Goal: Task Accomplishment & Management: Manage account settings

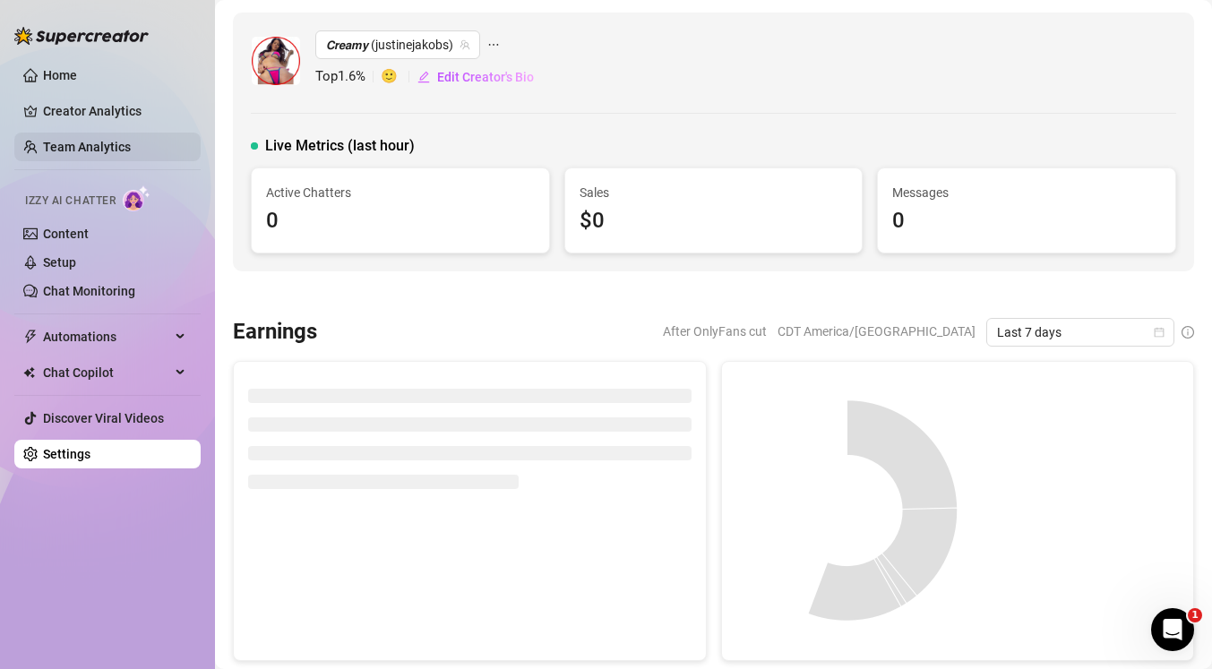
click at [125, 143] on link "Team Analytics" at bounding box center [87, 147] width 88 height 14
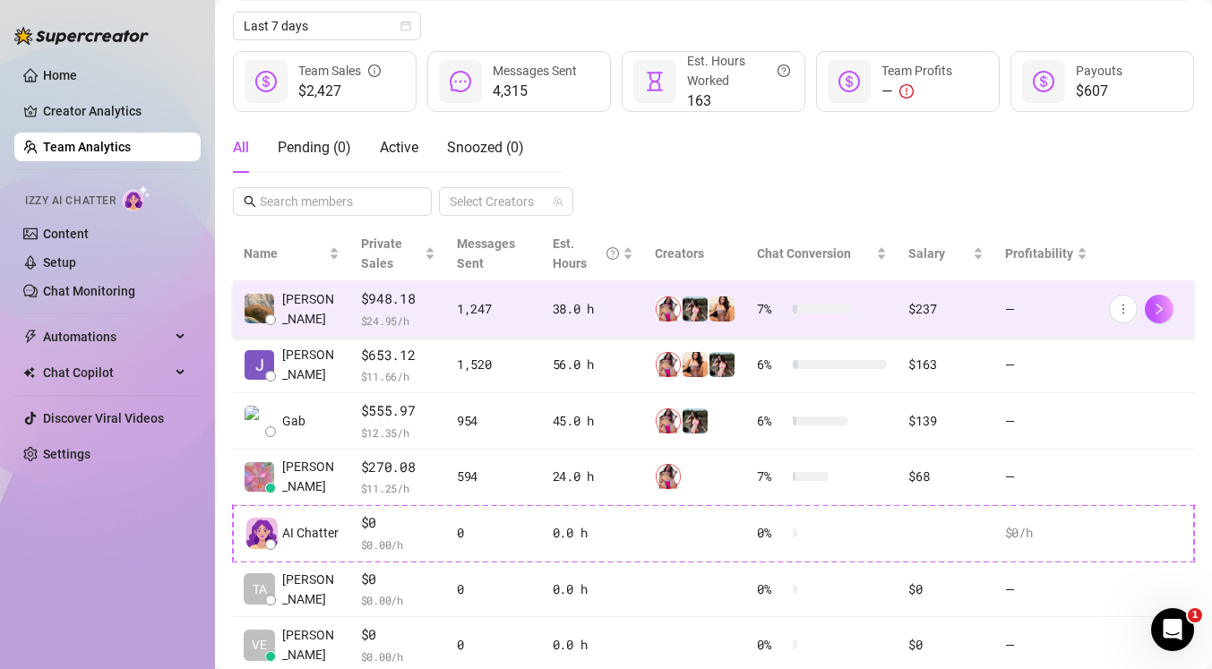
scroll to position [314, 0]
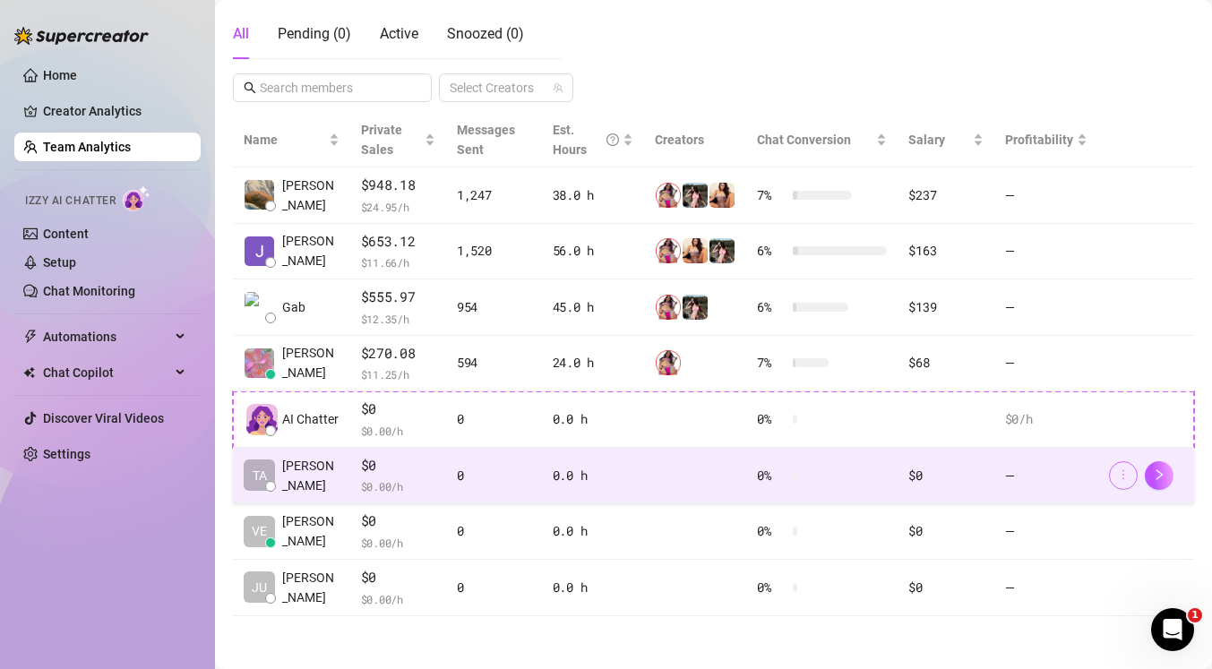
click at [1126, 479] on icon "more" at bounding box center [1123, 474] width 13 height 13
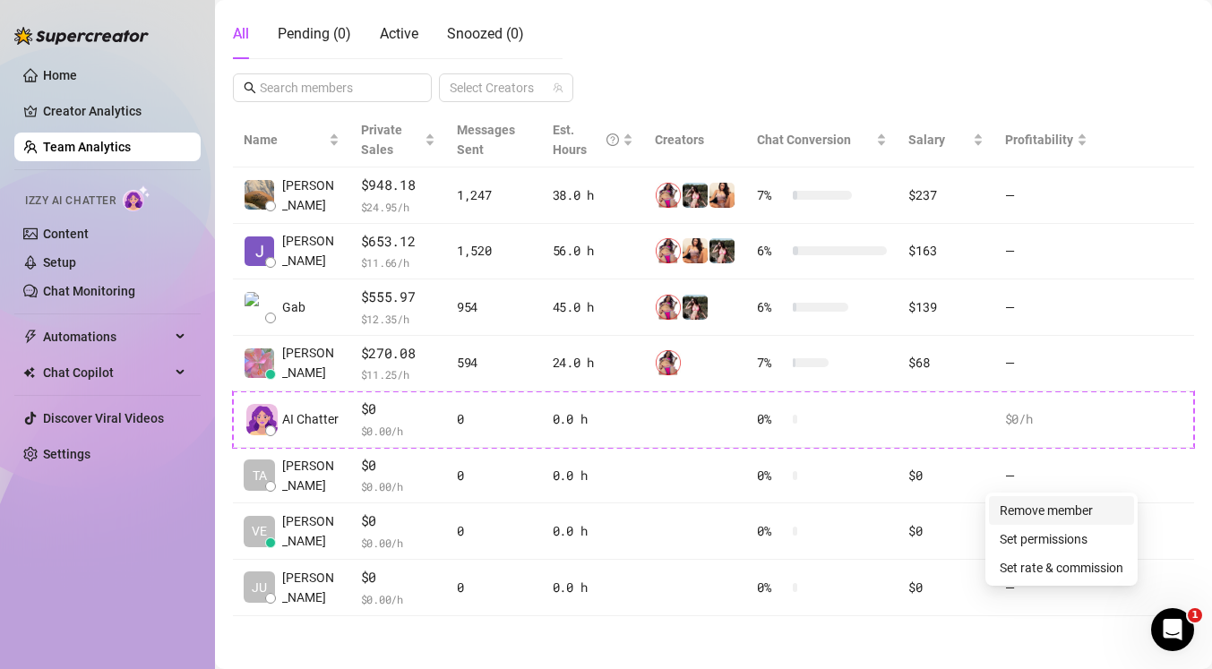
click at [1073, 513] on link "Remove member" at bounding box center [1045, 510] width 93 height 14
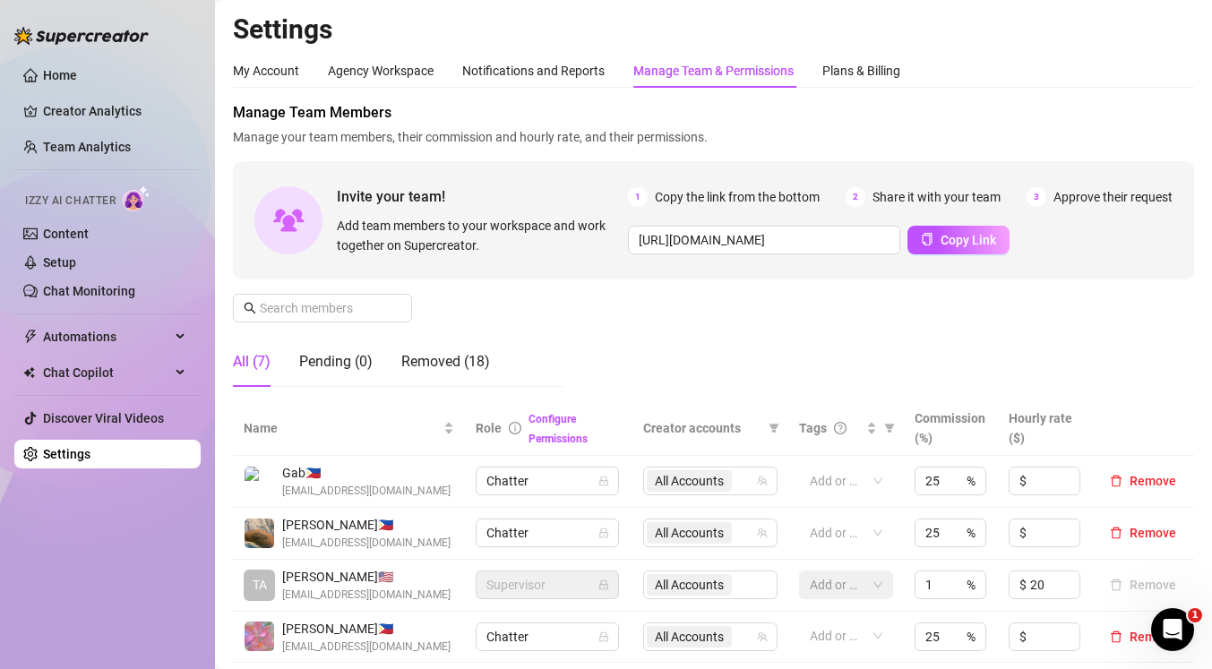
click at [610, 587] on div "Supervisor" at bounding box center [547, 584] width 143 height 29
click at [725, 583] on div "All Accounts" at bounding box center [710, 584] width 134 height 29
click at [941, 581] on input "1" at bounding box center [934, 584] width 18 height 27
click at [952, 583] on div "25 %" at bounding box center [950, 584] width 72 height 29
type input "2"
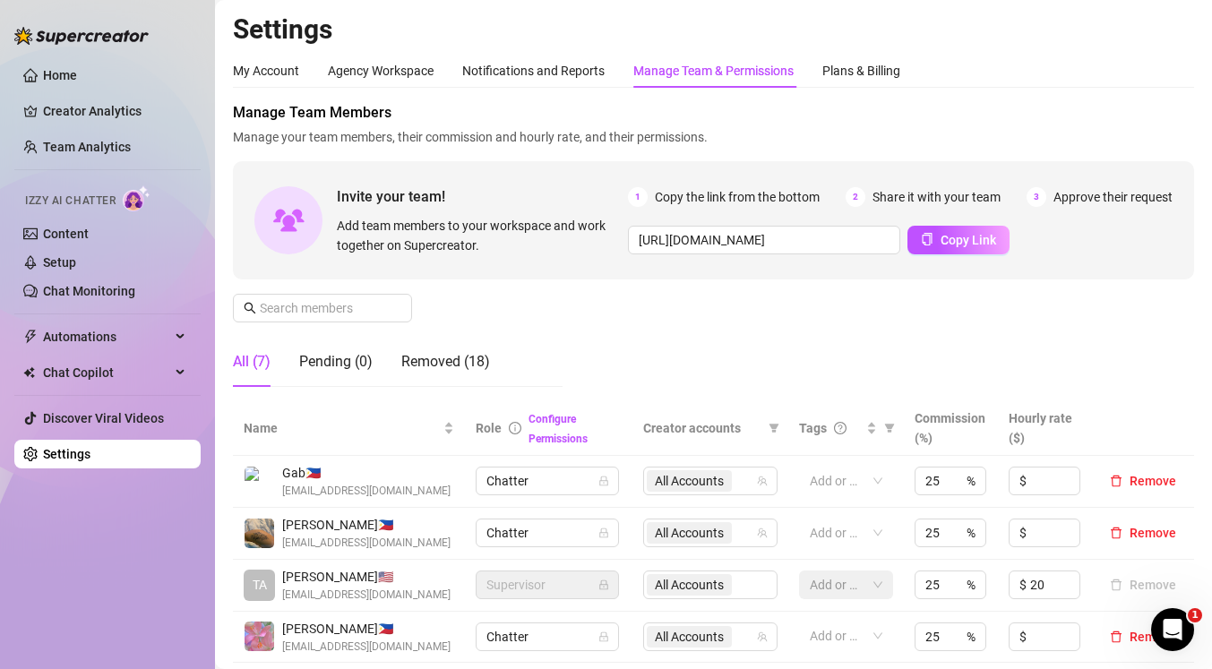
click at [1153, 356] on div "Manage Team Members Manage your team members, their commission and hourly rate,…" at bounding box center [713, 251] width 961 height 299
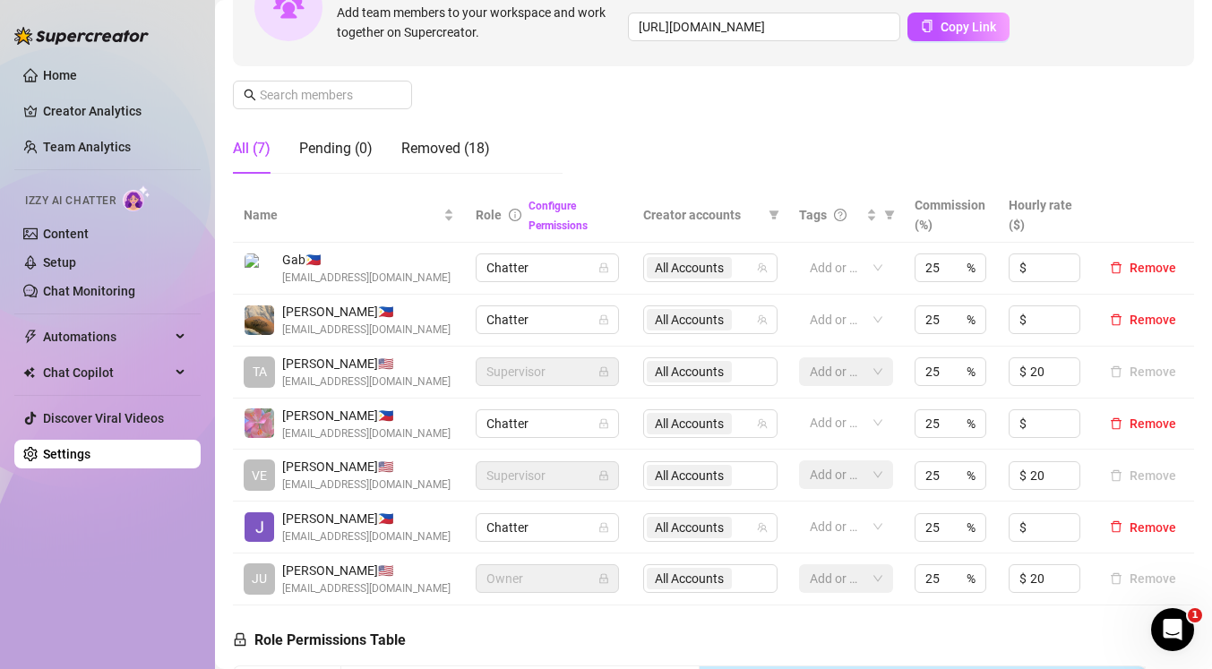
scroll to position [209, 0]
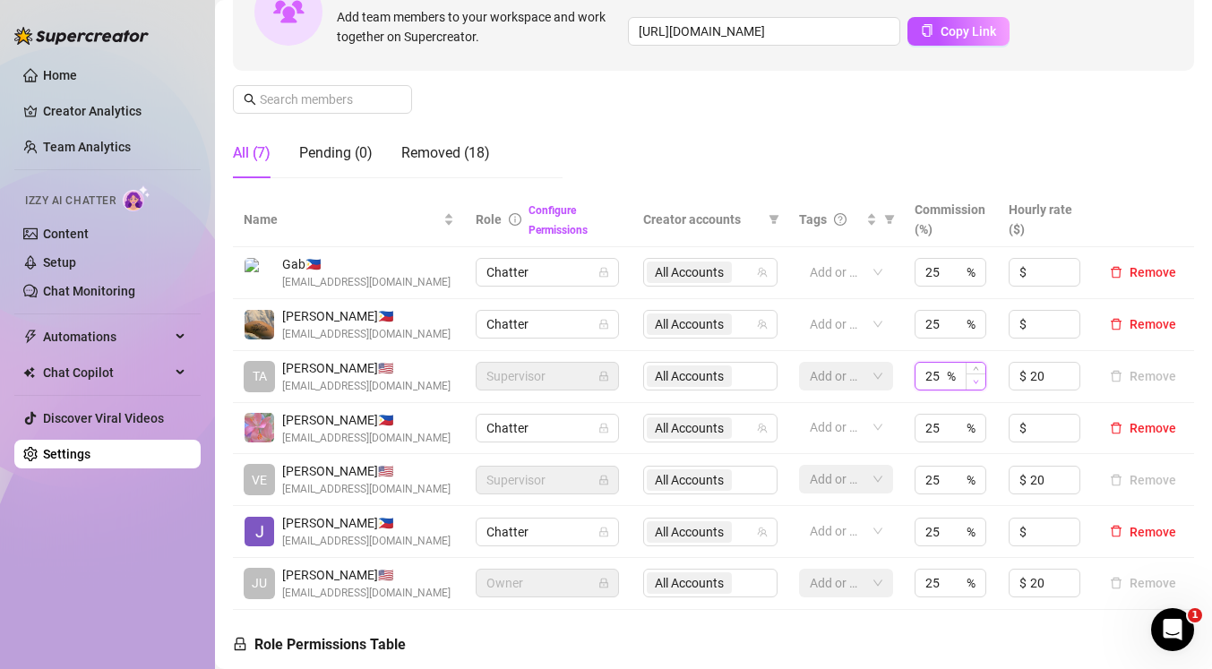
click at [980, 384] on span "Decrease Value" at bounding box center [975, 381] width 20 height 16
click at [980, 365] on span "Increase Value" at bounding box center [975, 371] width 20 height 16
type input "25"
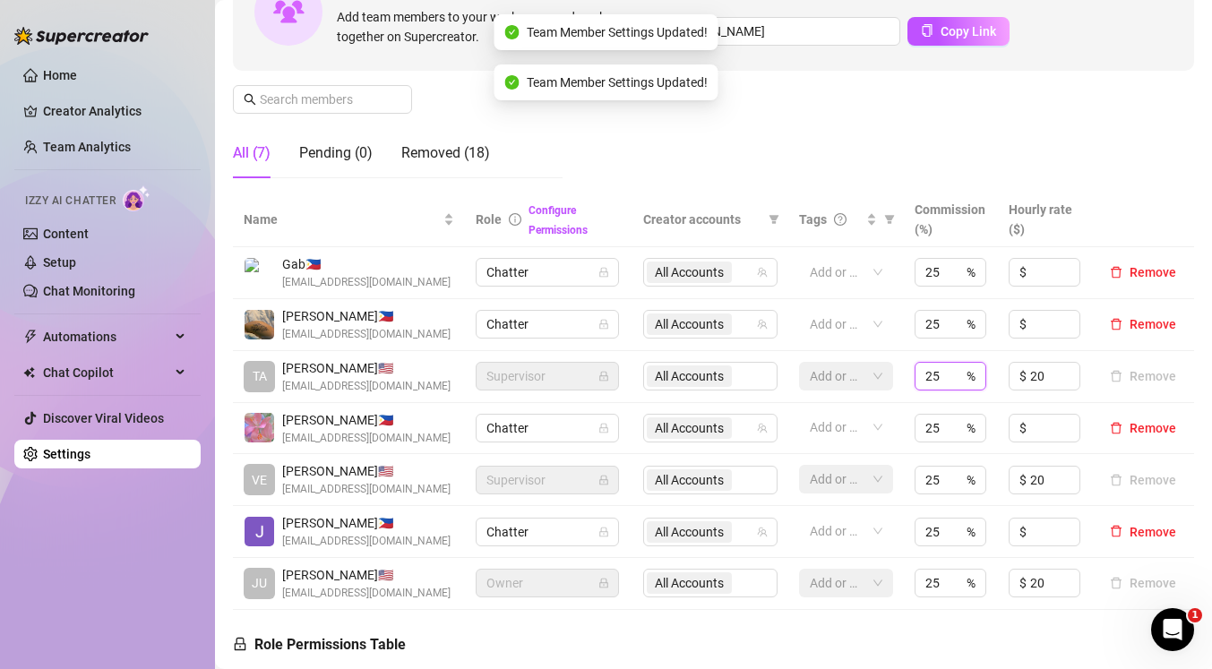
drag, startPoint x: 943, startPoint y: 374, endPoint x: 914, endPoint y: 376, distance: 28.7
click at [914, 376] on td "25 %" at bounding box center [951, 377] width 94 height 52
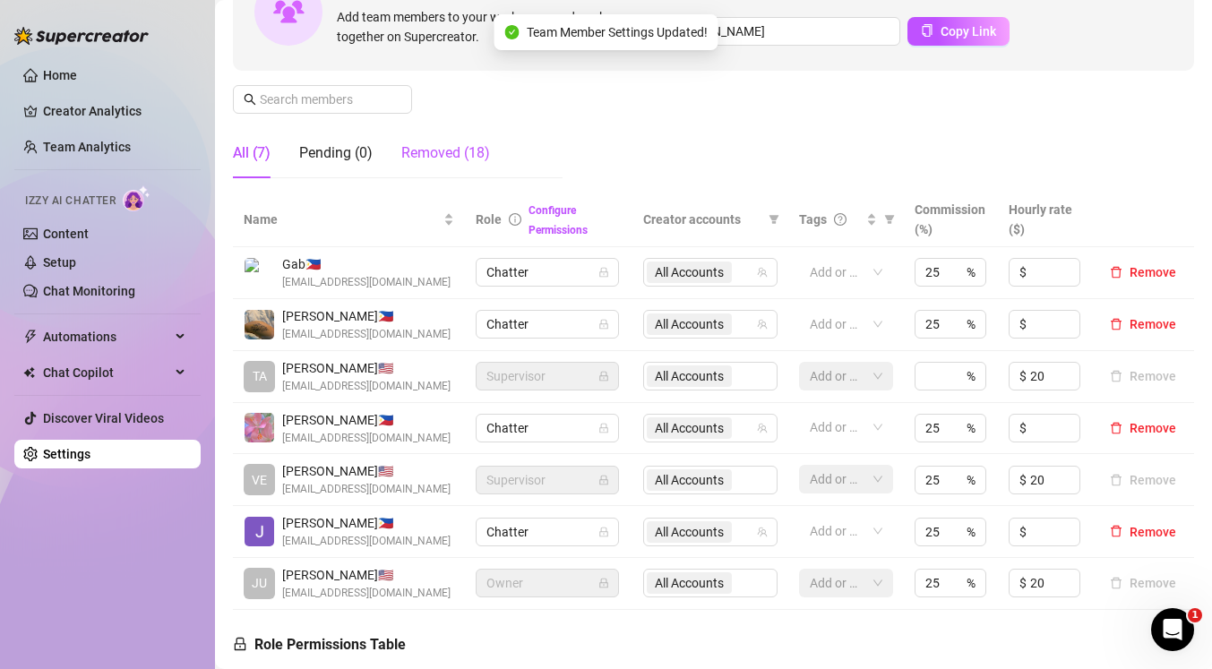
type input "25"
click at [474, 144] on div "Removed (18)" at bounding box center [445, 152] width 89 height 21
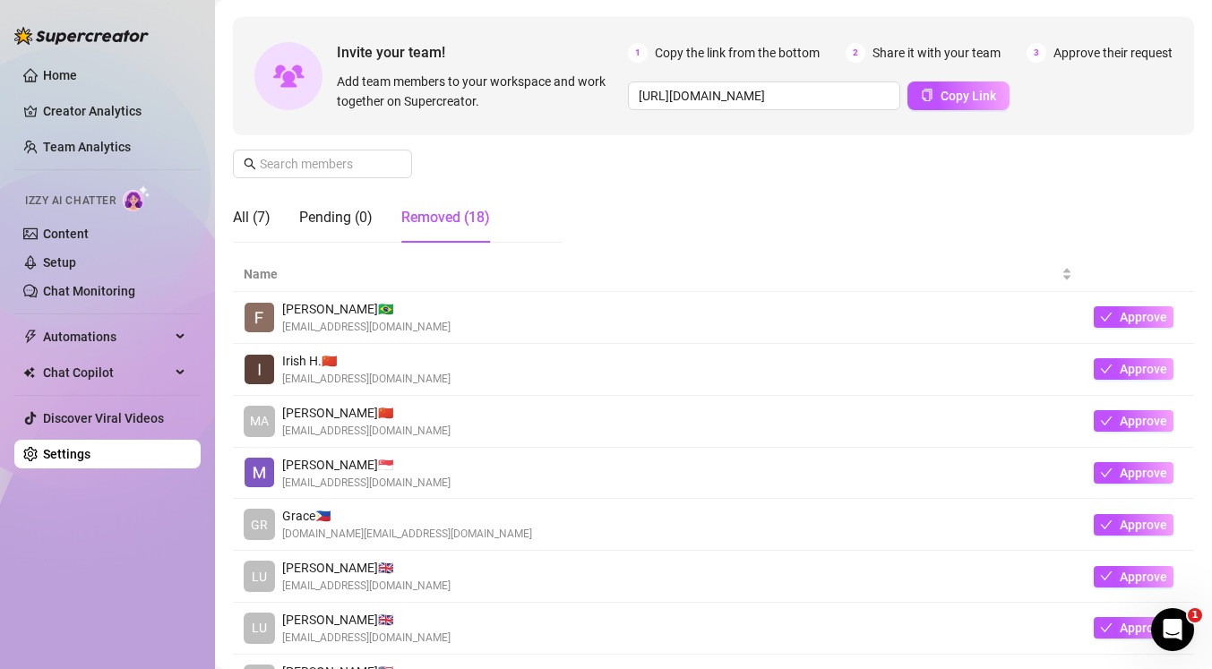
scroll to position [134, 0]
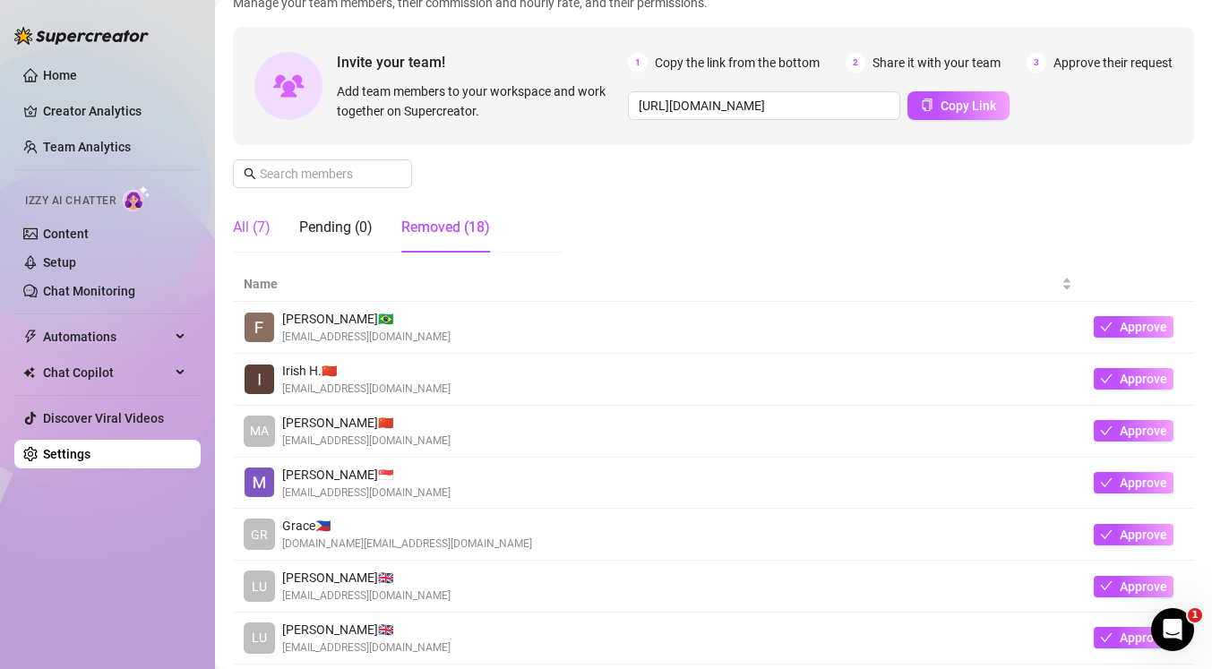
click at [261, 228] on div "All (7)" at bounding box center [252, 227] width 38 height 21
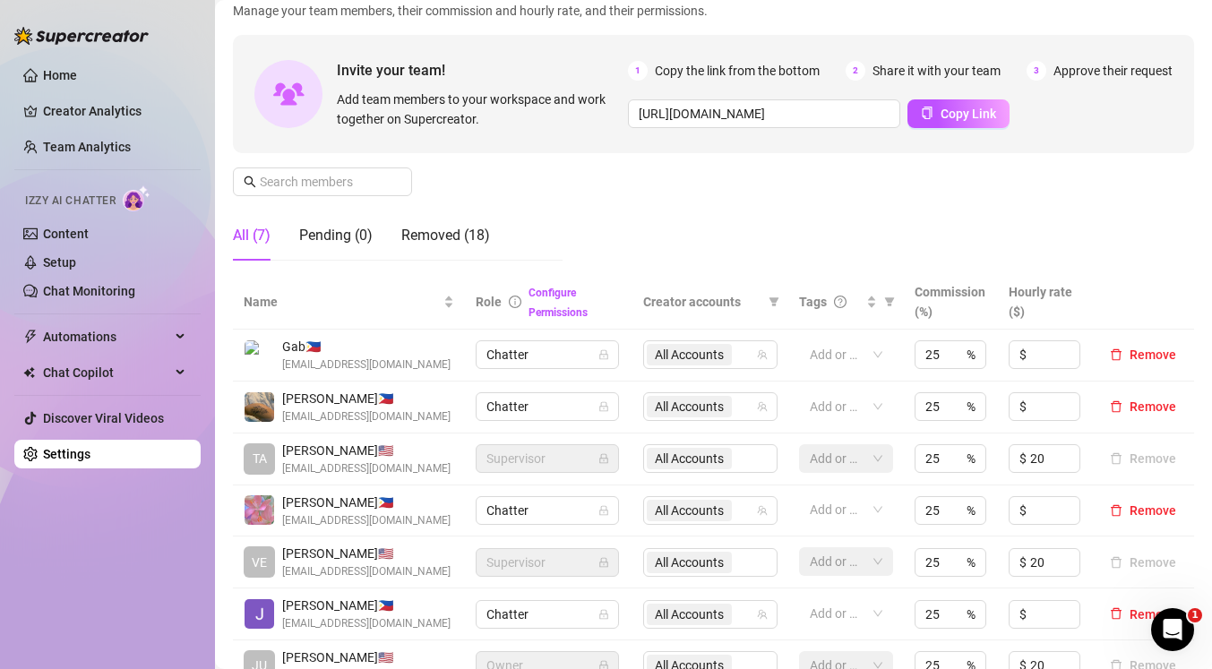
scroll to position [125, 0]
click at [698, 455] on div "All Accounts" at bounding box center [710, 459] width 134 height 29
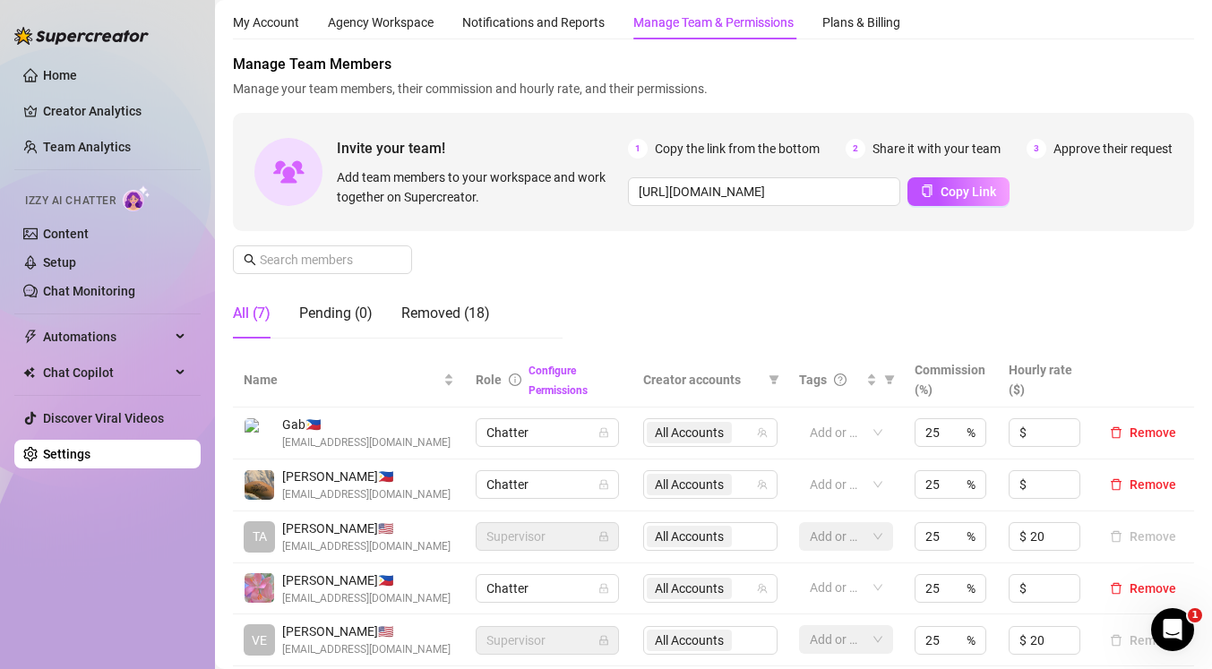
scroll to position [0, 0]
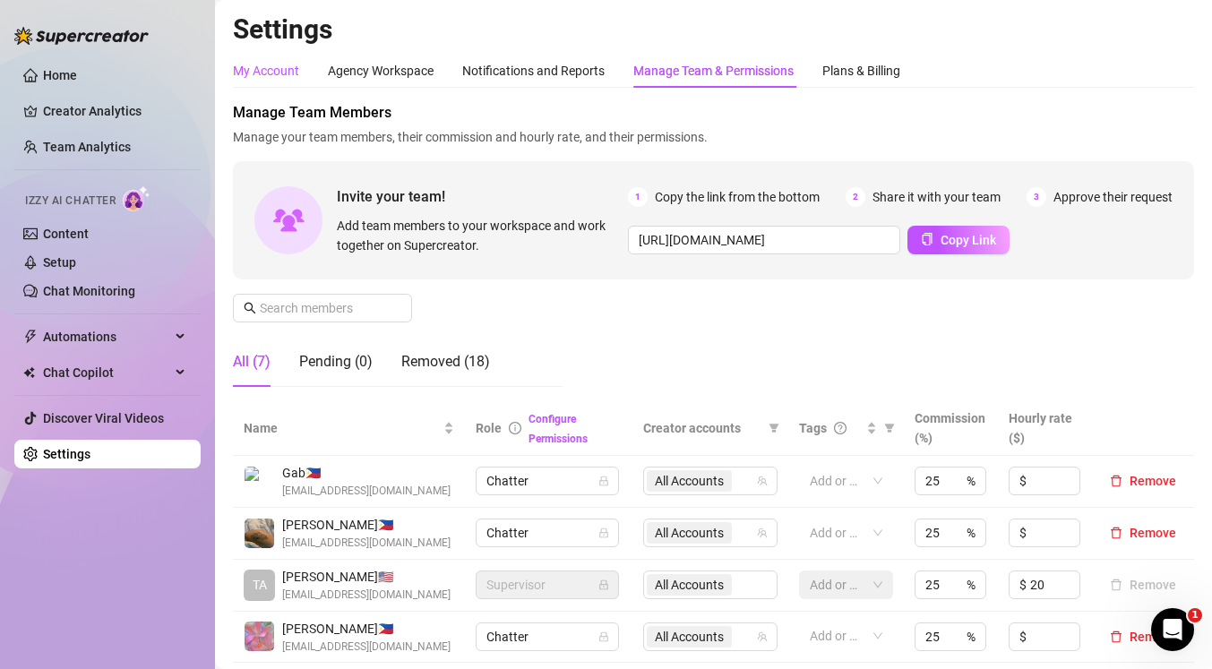
click at [287, 71] on div "My Account" at bounding box center [266, 71] width 66 height 20
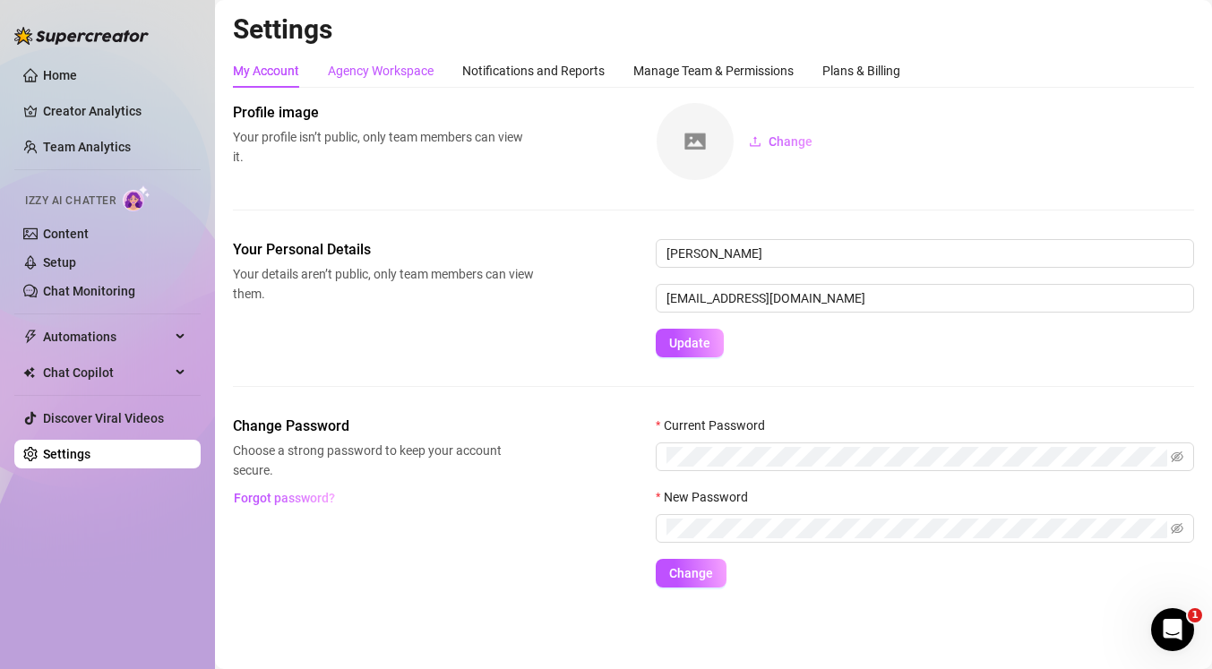
click at [396, 67] on div "Agency Workspace" at bounding box center [381, 71] width 106 height 20
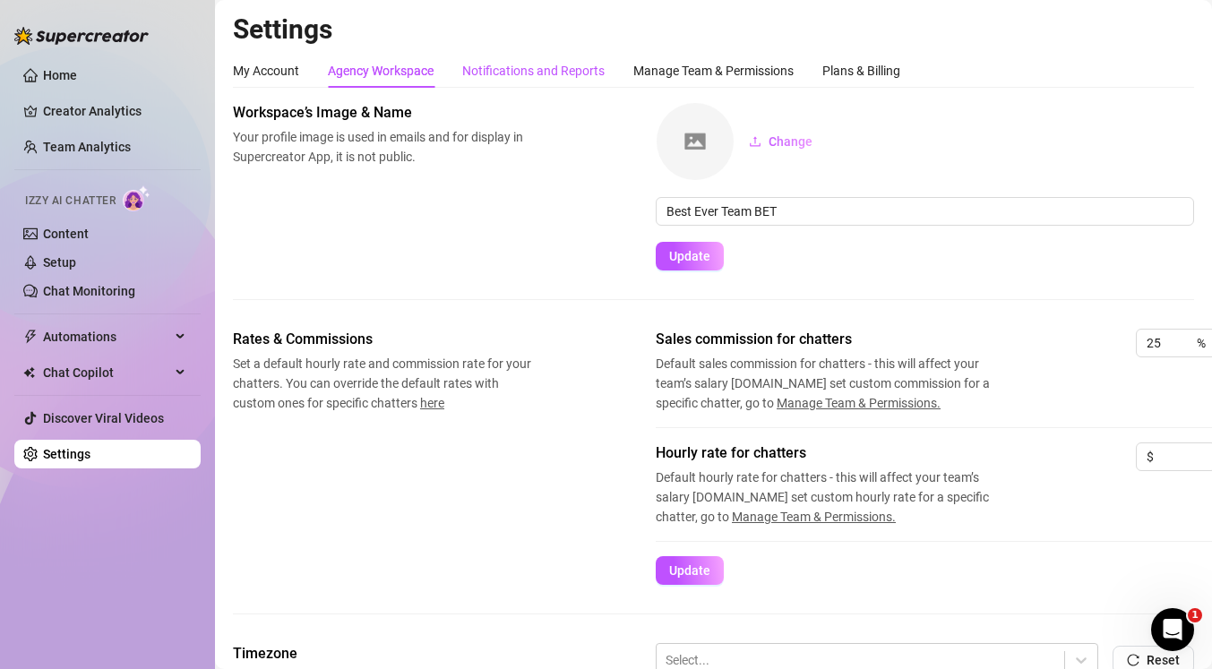
click at [548, 77] on div "Notifications and Reports" at bounding box center [533, 71] width 142 height 20
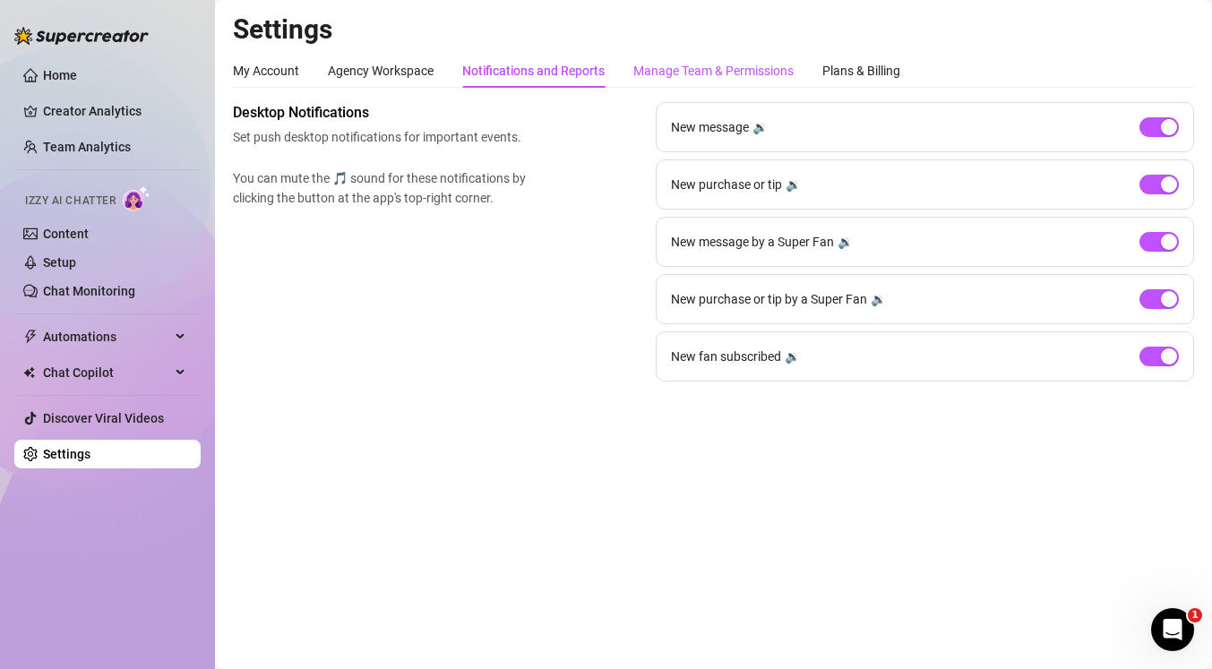
click at [700, 70] on div "Manage Team & Permissions" at bounding box center [713, 71] width 160 height 20
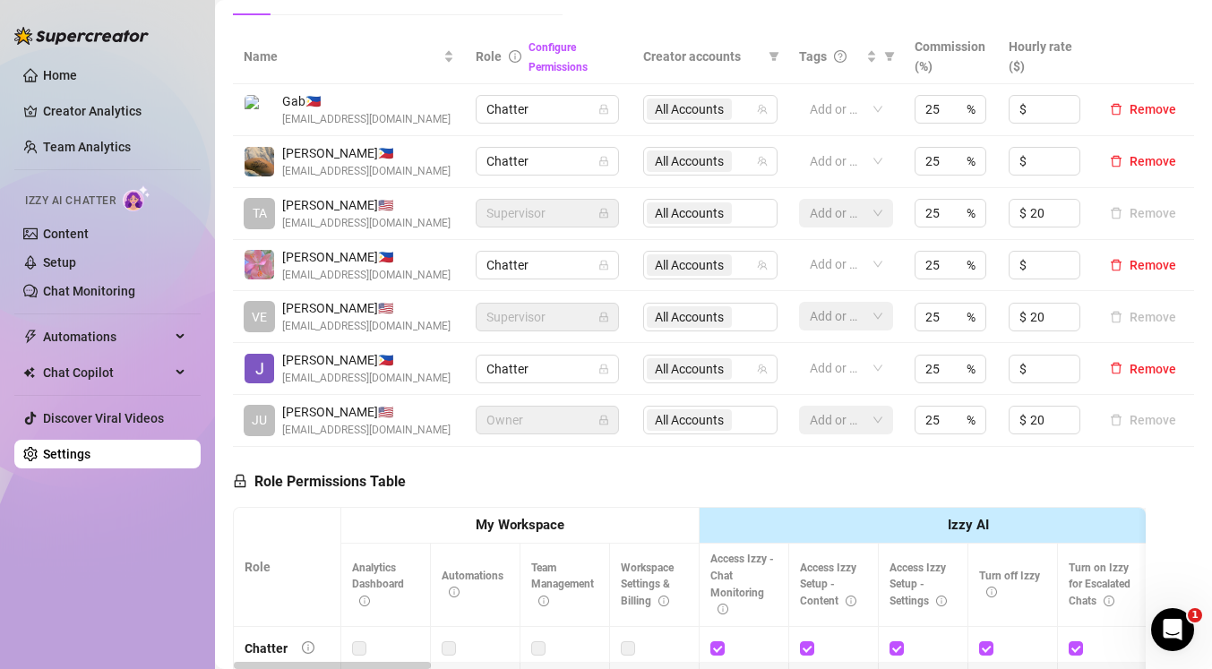
scroll to position [373, 0]
